Goal: Task Accomplishment & Management: Manage account settings

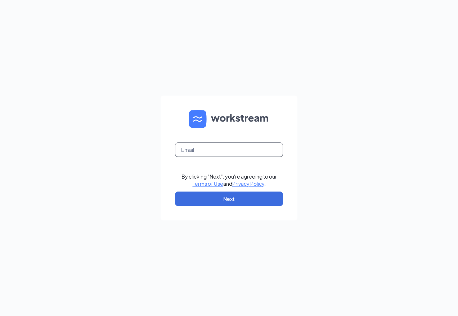
click at [212, 156] on input "text" at bounding box center [229, 149] width 108 height 14
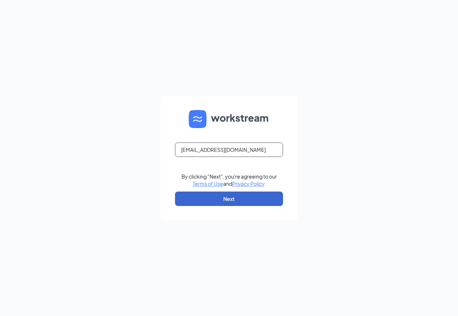
type input "[EMAIL_ADDRESS][DOMAIN_NAME]"
click at [199, 199] on button "Next" at bounding box center [229, 198] width 108 height 14
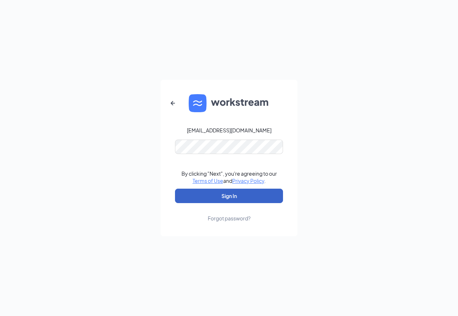
click at [220, 195] on button "Sign In" at bounding box center [229, 195] width 108 height 14
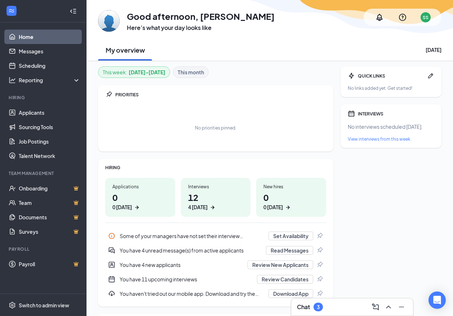
click at [321, 305] on div "3" at bounding box center [317, 306] width 9 height 9
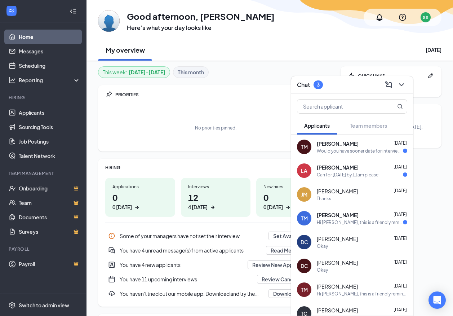
click at [363, 153] on div "Would you have sooner date for interview this week" at bounding box center [360, 151] width 86 height 6
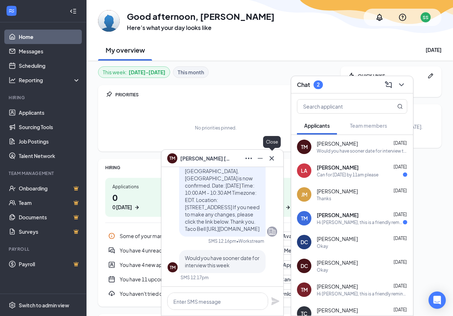
click at [274, 160] on icon "Cross" at bounding box center [271, 158] width 9 height 9
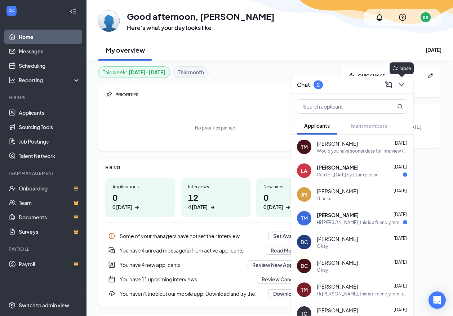
click at [400, 82] on icon "ChevronDown" at bounding box center [401, 84] width 9 height 9
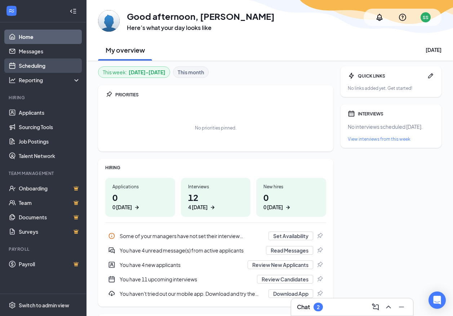
click at [49, 66] on link "Scheduling" at bounding box center [50, 65] width 62 height 14
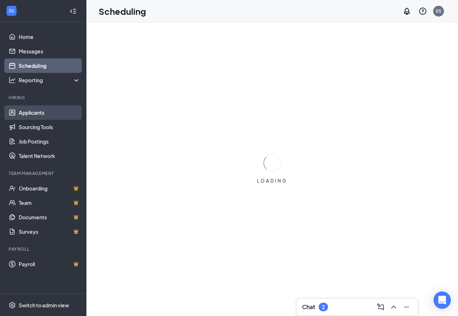
click at [42, 118] on link "Applicants" at bounding box center [50, 112] width 62 height 14
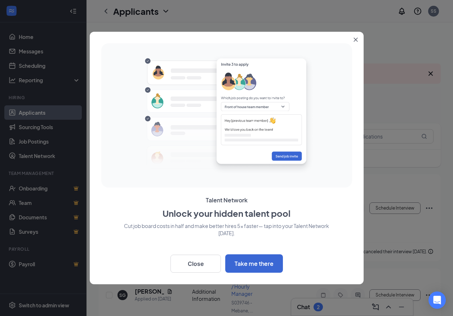
click at [355, 40] on icon "Close" at bounding box center [355, 39] width 4 height 4
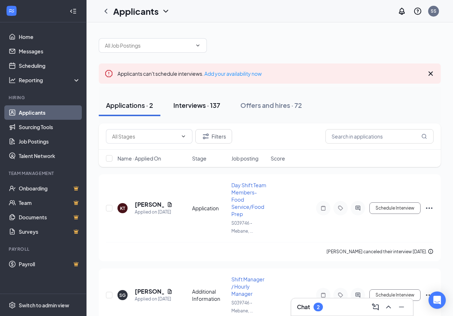
click at [196, 108] on div "Interviews · 137" at bounding box center [196, 105] width 47 height 9
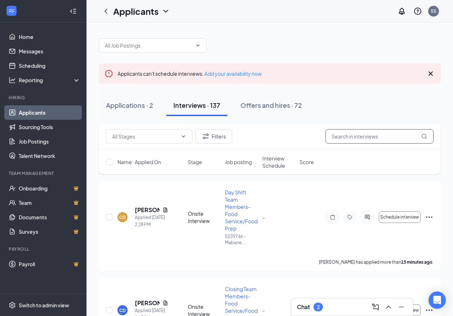
click at [376, 137] on input "text" at bounding box center [379, 136] width 108 height 14
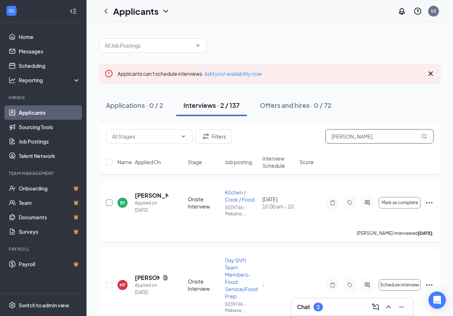
type input "thomas"
click at [110, 202] on input "checkbox" at bounding box center [109, 202] width 6 height 6
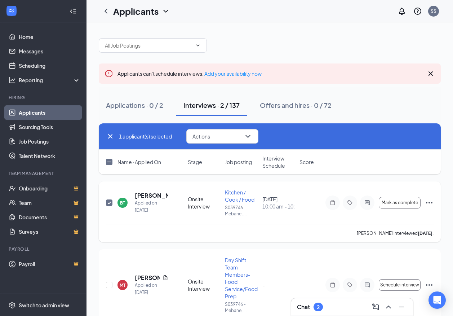
click at [425, 201] on icon "Ellipses" at bounding box center [429, 202] width 9 height 9
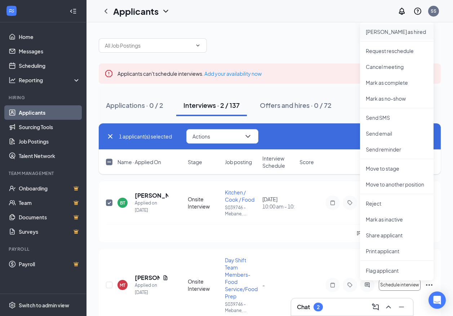
click at [383, 30] on p "Mark as hired" at bounding box center [397, 31] width 62 height 7
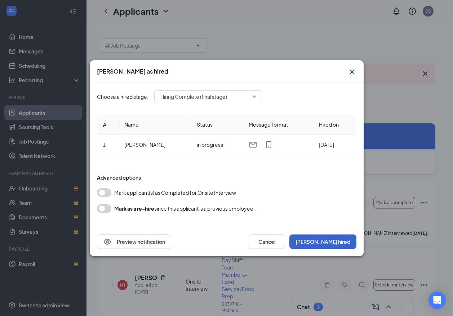
click at [336, 242] on button "Mark hired" at bounding box center [322, 241] width 67 height 14
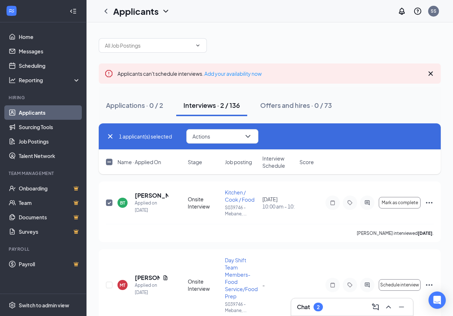
checkbox input "false"
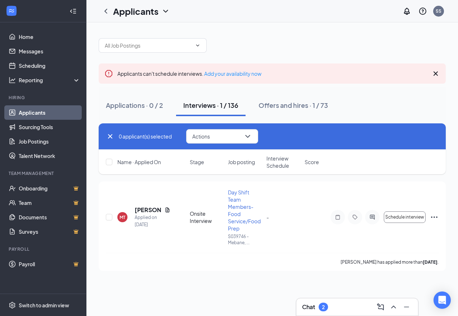
click at [336, 303] on div "Chat 2" at bounding box center [357, 307] width 110 height 12
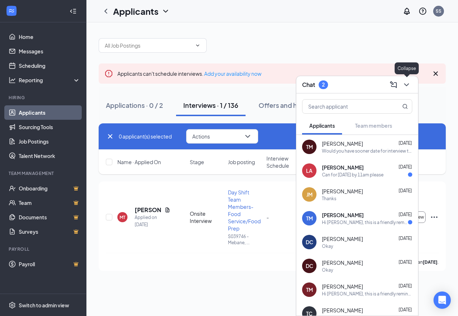
click at [410, 89] on button at bounding box center [407, 85] width 12 height 12
